Goal: Find specific page/section: Find specific page/section

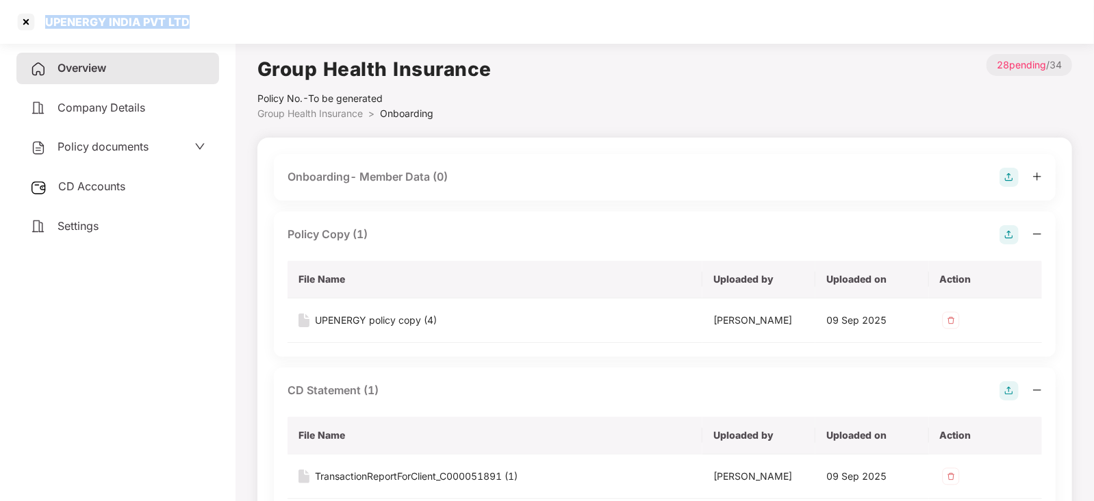
drag, startPoint x: 194, startPoint y: 24, endPoint x: 46, endPoint y: 22, distance: 147.8
click at [46, 22] on div "UPENERGY INDIA PVT LTD" at bounding box center [547, 22] width 1094 height 44
copy div "UPENERGY INDIA PVT LTD"
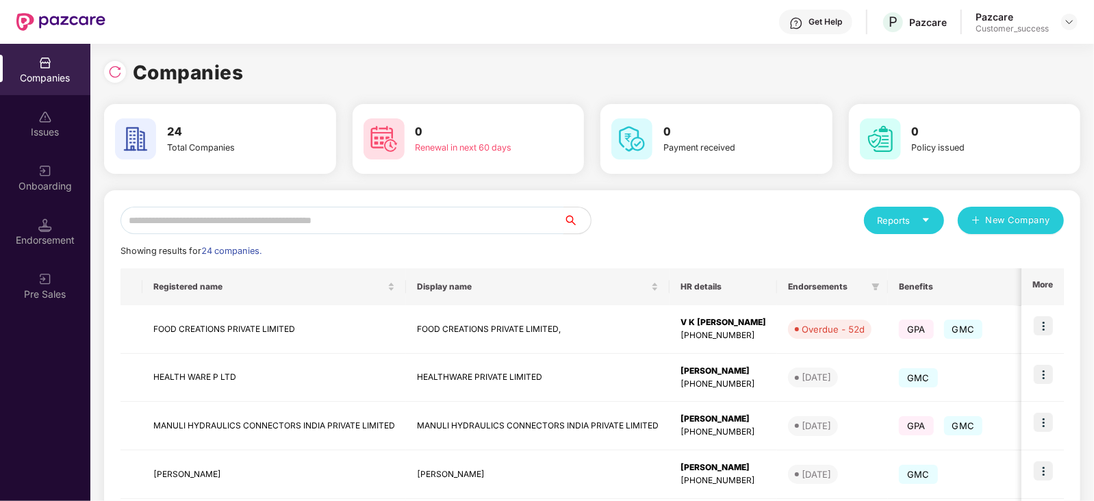
click at [237, 222] on input "text" at bounding box center [341, 220] width 443 height 27
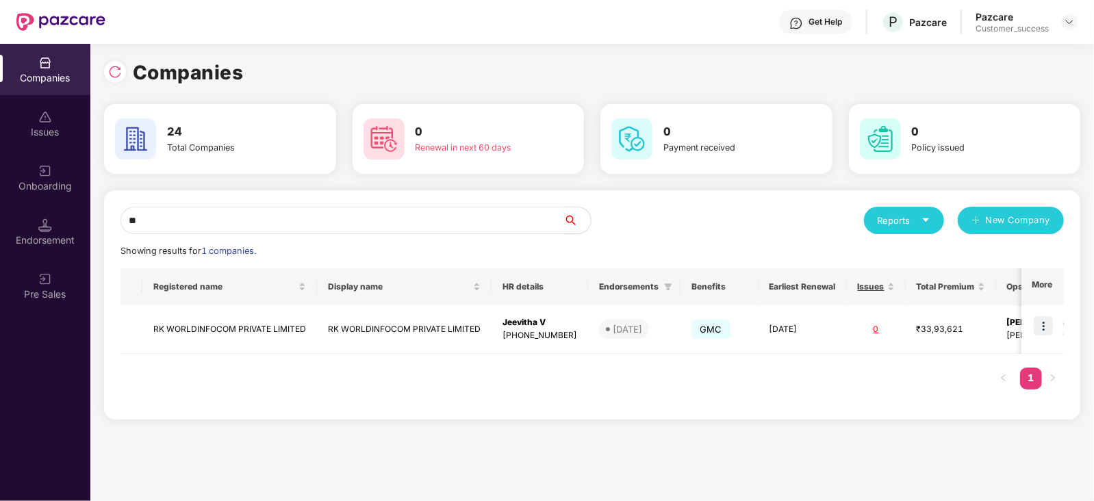
type input "**"
click at [886, 401] on div "Registered name Display name HR details Endorsements Benefits Earliest Renewal …" at bounding box center [591, 335] width 943 height 135
click at [1047, 326] on img at bounding box center [1042, 325] width 19 height 19
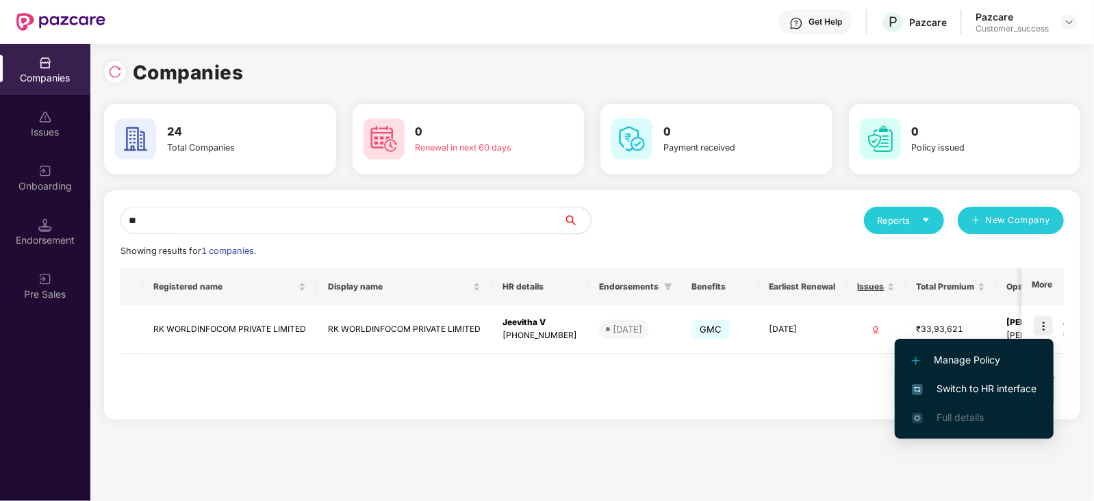
click at [977, 385] on span "Switch to HR interface" at bounding box center [974, 388] width 125 height 15
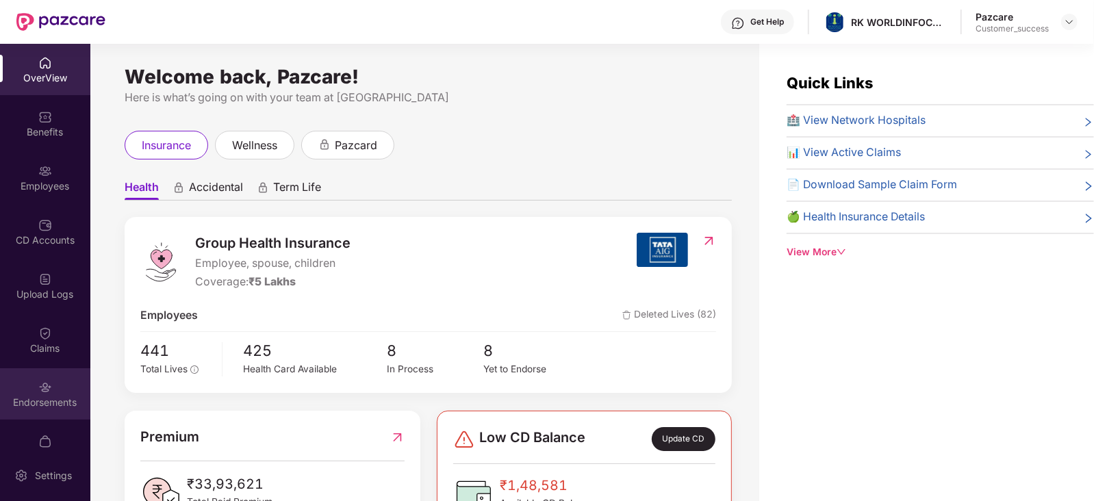
click at [45, 398] on div "Endorsements" at bounding box center [45, 403] width 90 height 14
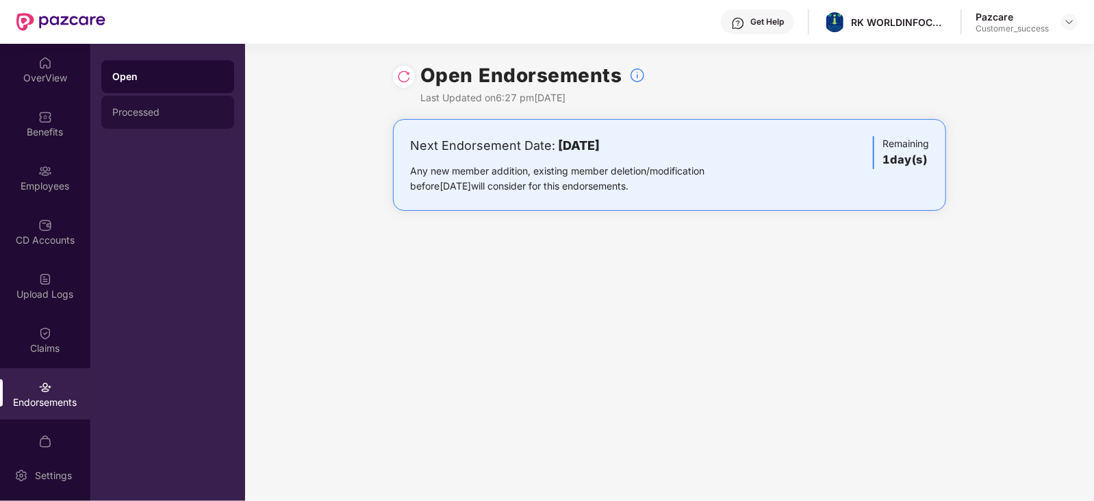
click at [144, 115] on div "Processed" at bounding box center [167, 112] width 111 height 11
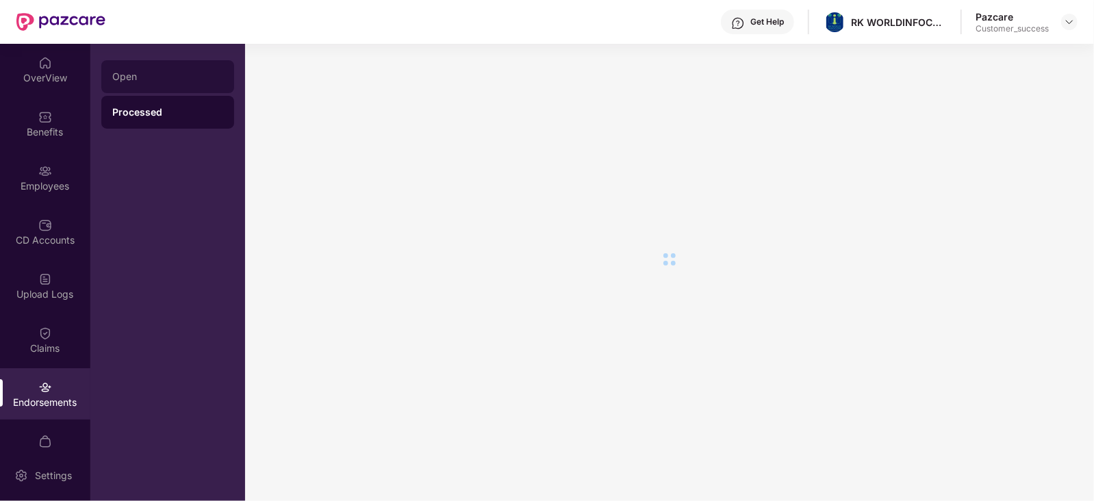
click at [130, 66] on div "Open" at bounding box center [167, 76] width 133 height 33
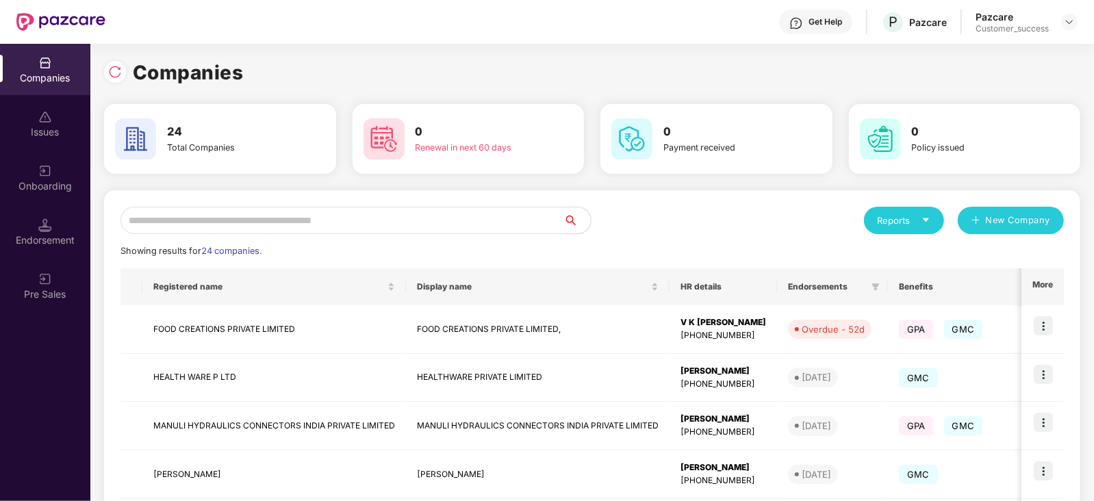
click at [229, 212] on input "text" at bounding box center [341, 220] width 443 height 27
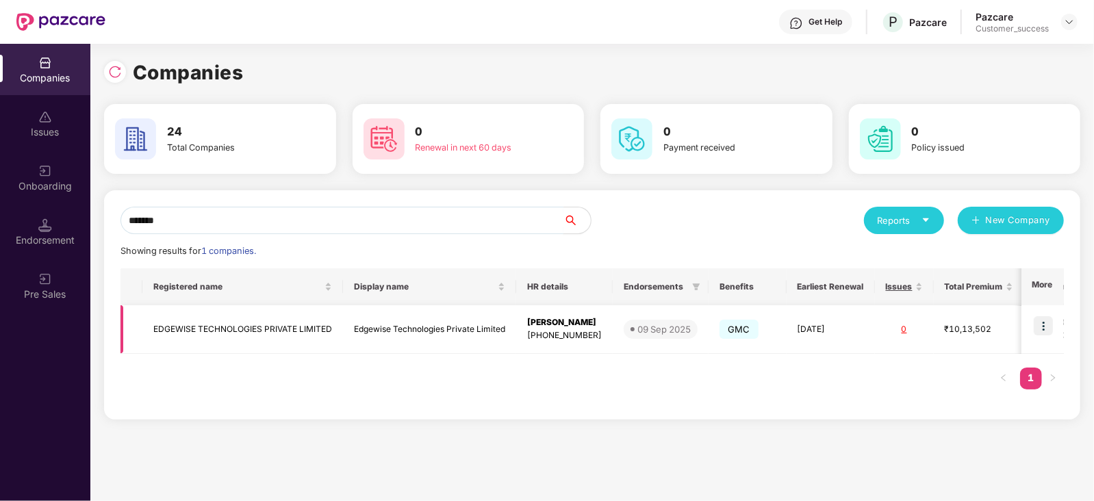
type input "*******"
drag, startPoint x: 333, startPoint y: 325, endPoint x: 135, endPoint y: 326, distance: 198.5
click at [135, 326] on tr "EDGEWISE TECHNOLOGIES PRIVATE LIMITED Edgewise Technologies Private Limited [PE…" at bounding box center [708, 329] width 1177 height 49
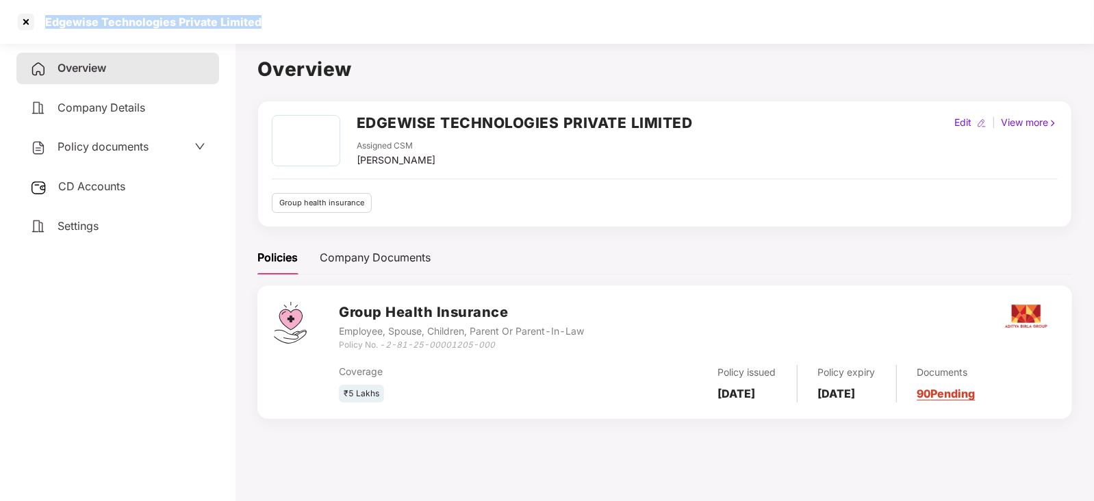
drag, startPoint x: 268, startPoint y: 18, endPoint x: 44, endPoint y: 35, distance: 223.7
click at [44, 35] on div "Edgewise Technologies Private Limited" at bounding box center [547, 22] width 1094 height 44
copy div "Edgewise Technologies Private Limited"
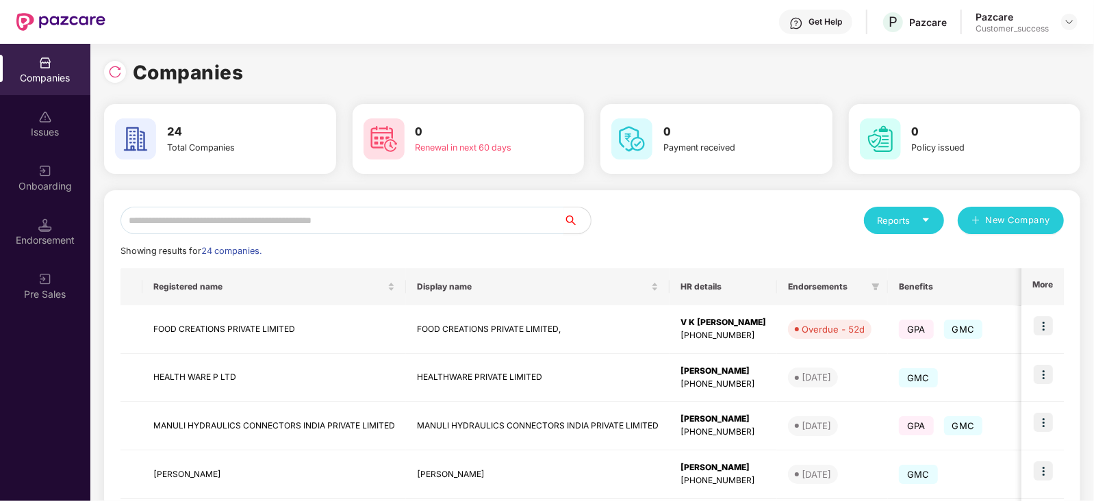
click at [287, 214] on input "text" at bounding box center [341, 220] width 443 height 27
paste input "**********"
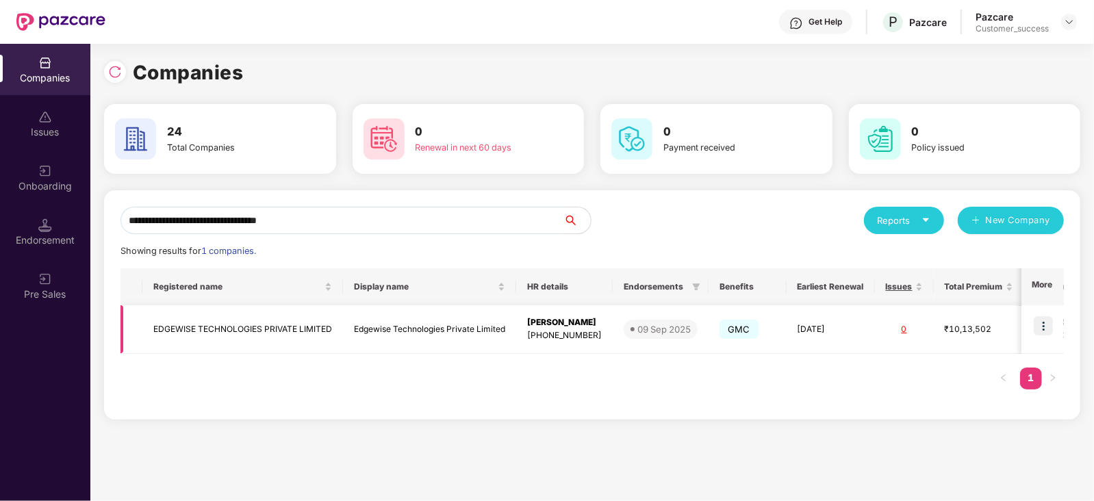
type input "**********"
click at [1045, 322] on img at bounding box center [1042, 325] width 19 height 19
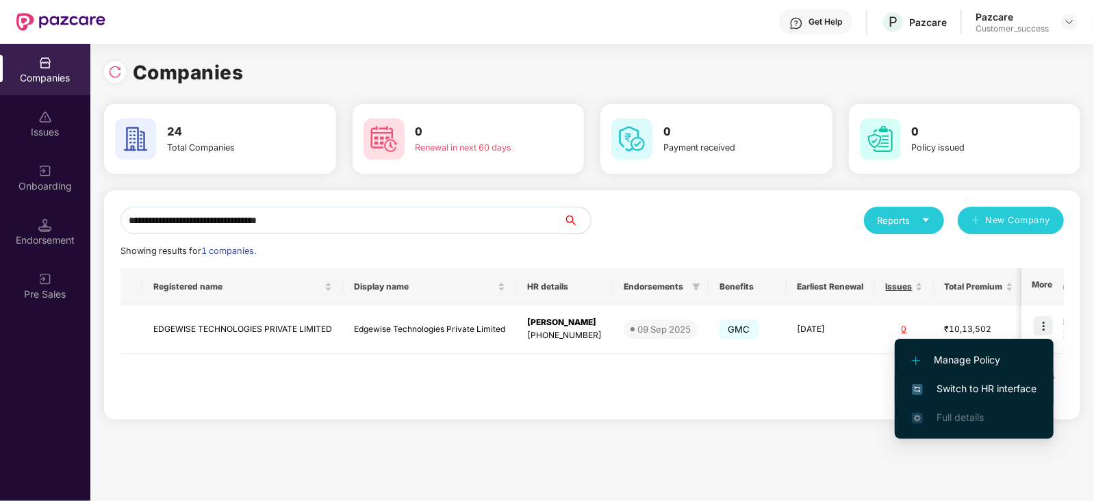
click at [979, 382] on span "Switch to HR interface" at bounding box center [974, 388] width 125 height 15
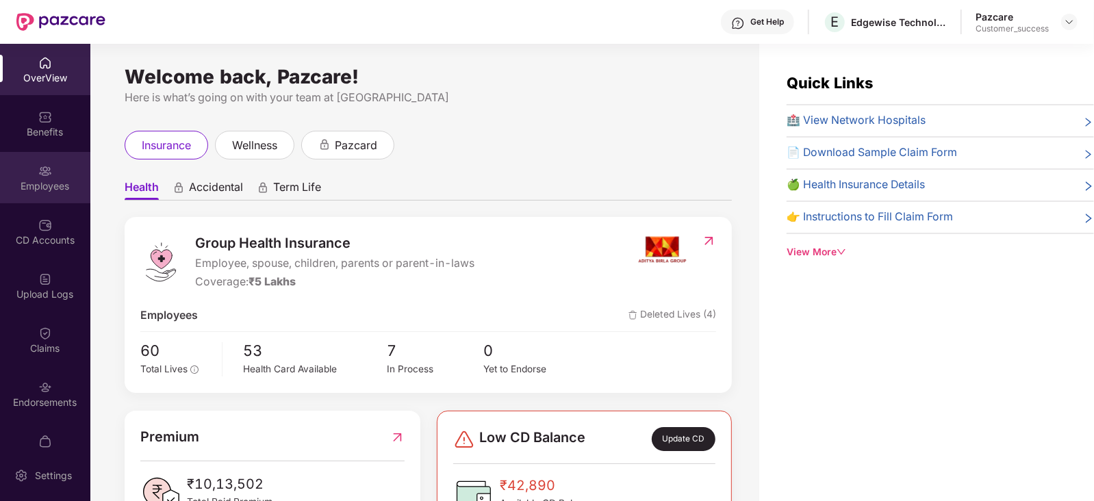
click at [41, 166] on img at bounding box center [45, 171] width 14 height 14
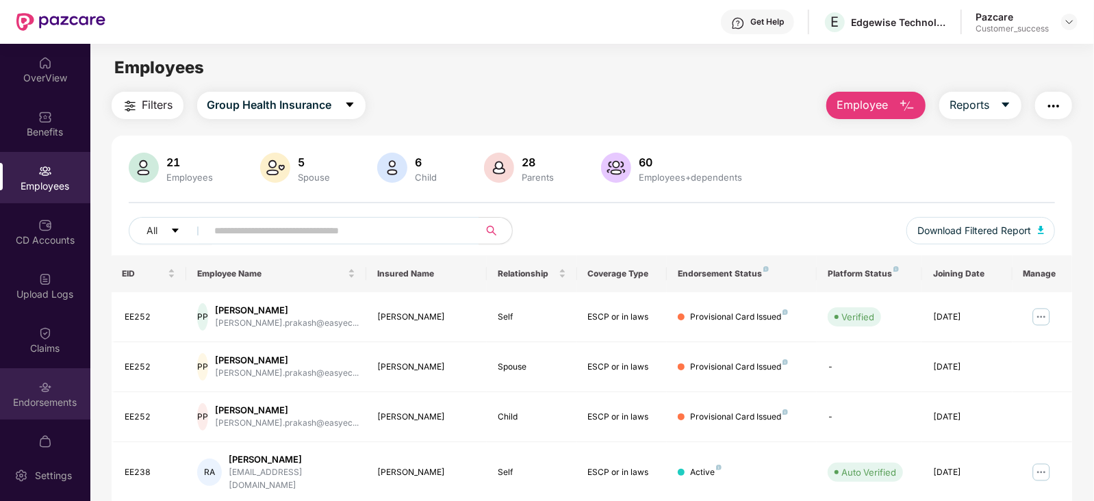
click at [47, 383] on img at bounding box center [45, 387] width 14 height 14
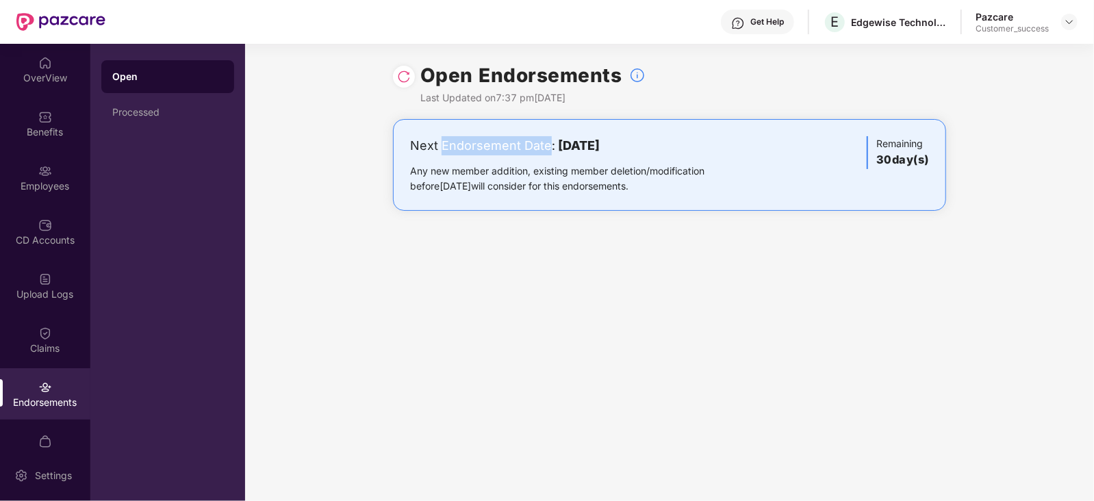
drag, startPoint x: 440, startPoint y: 146, endPoint x: 545, endPoint y: 142, distance: 104.8
click at [545, 142] on div "Next Endorsement Date: [DATE]" at bounding box center [578, 145] width 337 height 19
copy div "Endorsement Date"
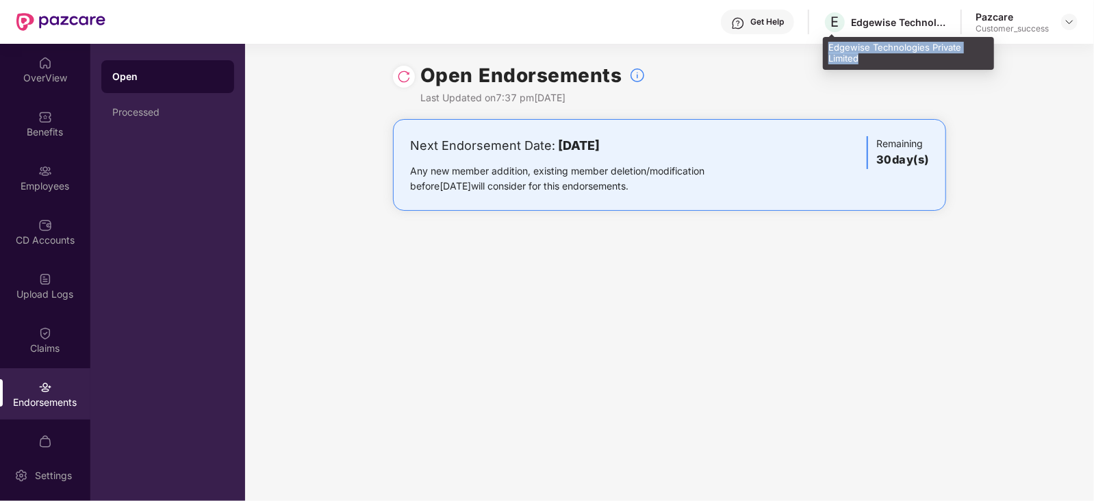
drag, startPoint x: 860, startPoint y: 59, endPoint x: 824, endPoint y: 47, distance: 38.3
click at [824, 47] on div "Edgewise Technologies Private Limited" at bounding box center [908, 53] width 171 height 32
copy div "Edgewise Technologies Private Limited"
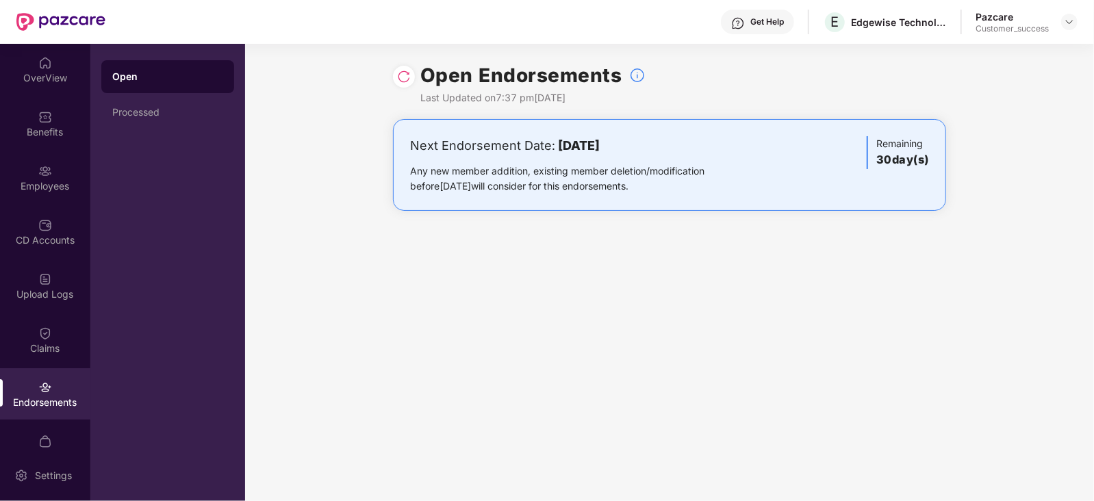
drag, startPoint x: 393, startPoint y: 121, endPoint x: 809, endPoint y: 209, distance: 424.5
click at [809, 209] on div "Next Endorsement Date: [DATE] Any new member addition, existing member deletion…" at bounding box center [669, 178] width 849 height 119
click at [689, 279] on div "Open Endorsements Last Updated on 7:37 pm[DATE] Next Endorsement Date: [DATE] A…" at bounding box center [669, 272] width 849 height 457
click at [619, 282] on div "Open Endorsements Last Updated on 7:37 pm[DATE] Next Endorsement Date: [DATE] A…" at bounding box center [669, 272] width 849 height 457
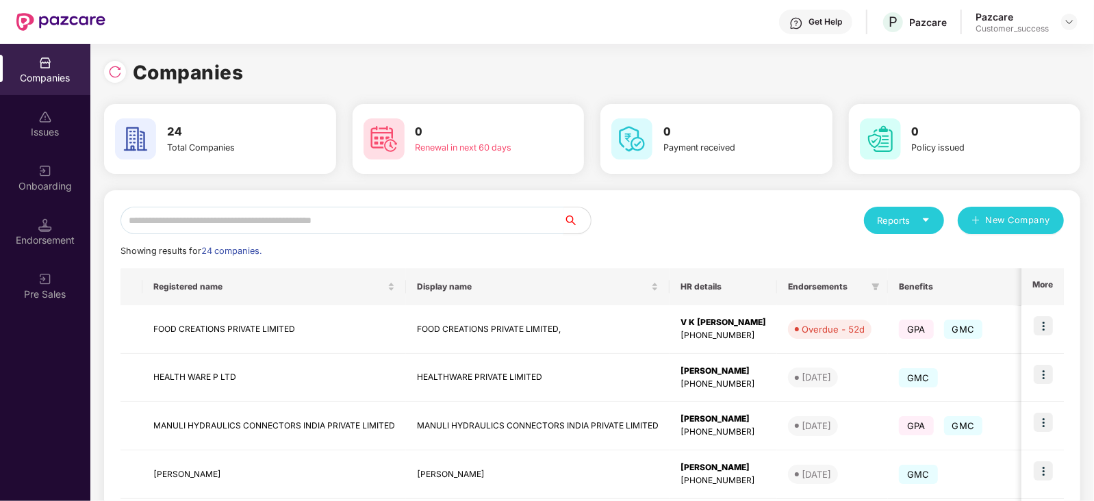
click at [194, 216] on input "text" at bounding box center [341, 220] width 443 height 27
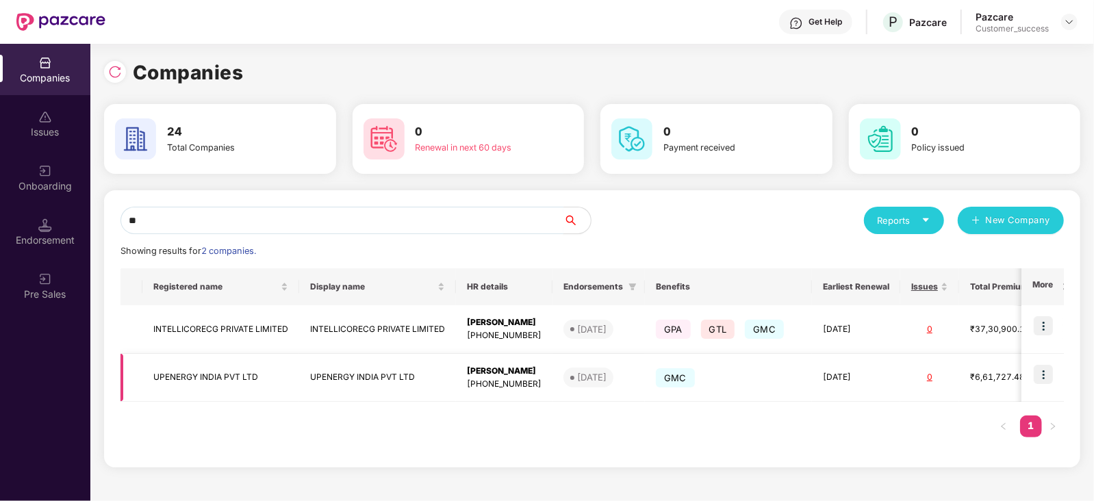
type input "**"
click at [1047, 374] on img at bounding box center [1042, 374] width 19 height 19
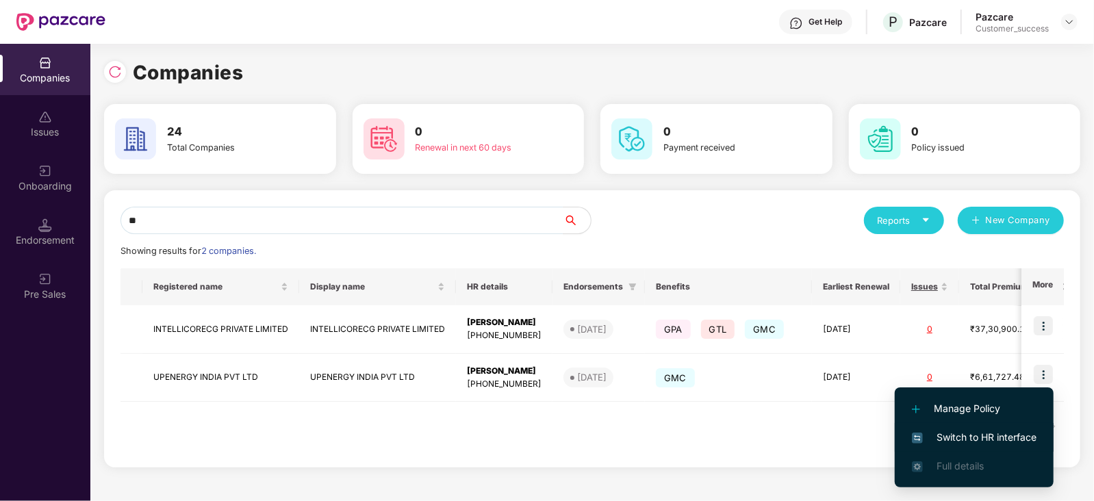
click at [986, 436] on span "Switch to HR interface" at bounding box center [974, 437] width 125 height 15
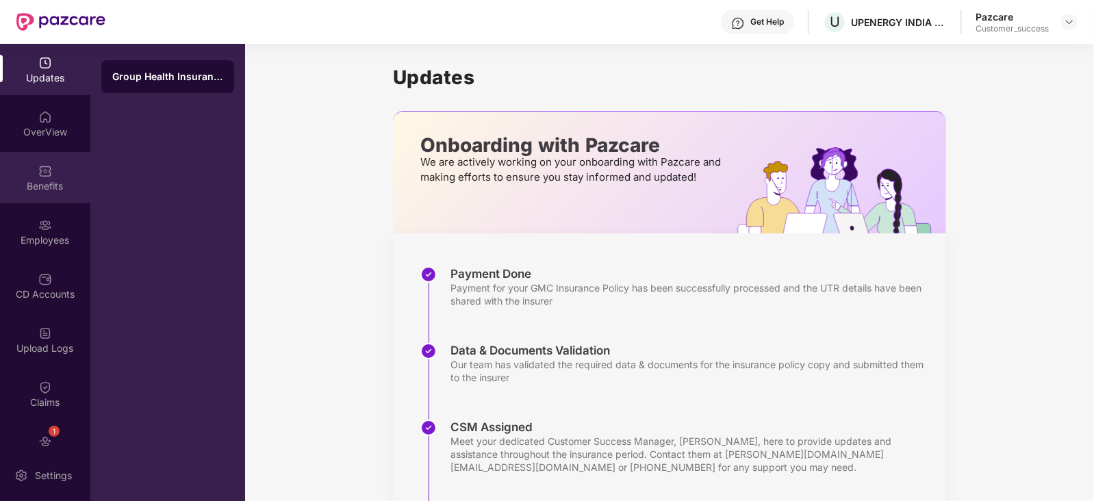
click at [45, 182] on div "Benefits" at bounding box center [45, 186] width 90 height 14
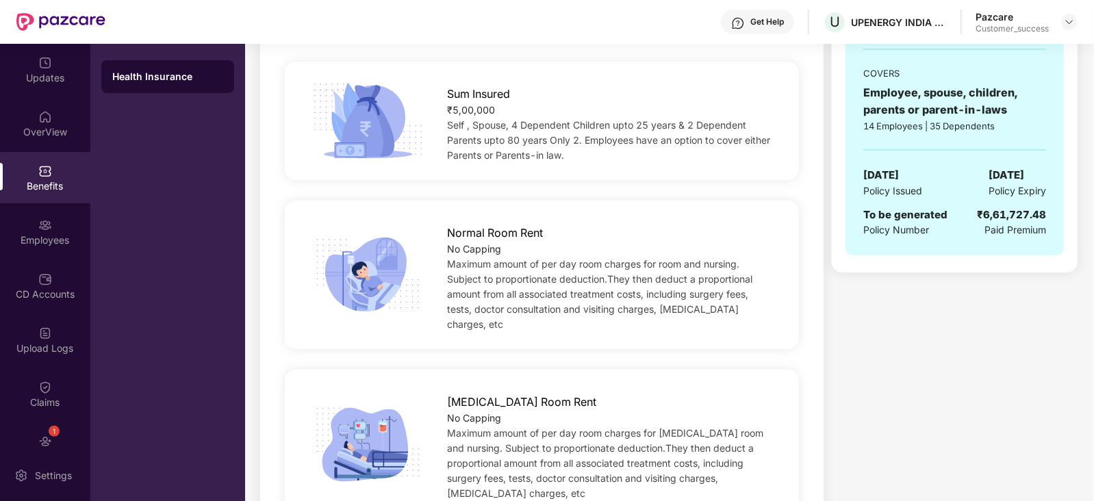
scroll to position [316, 0]
